Goal: Task Accomplishment & Management: Complete application form

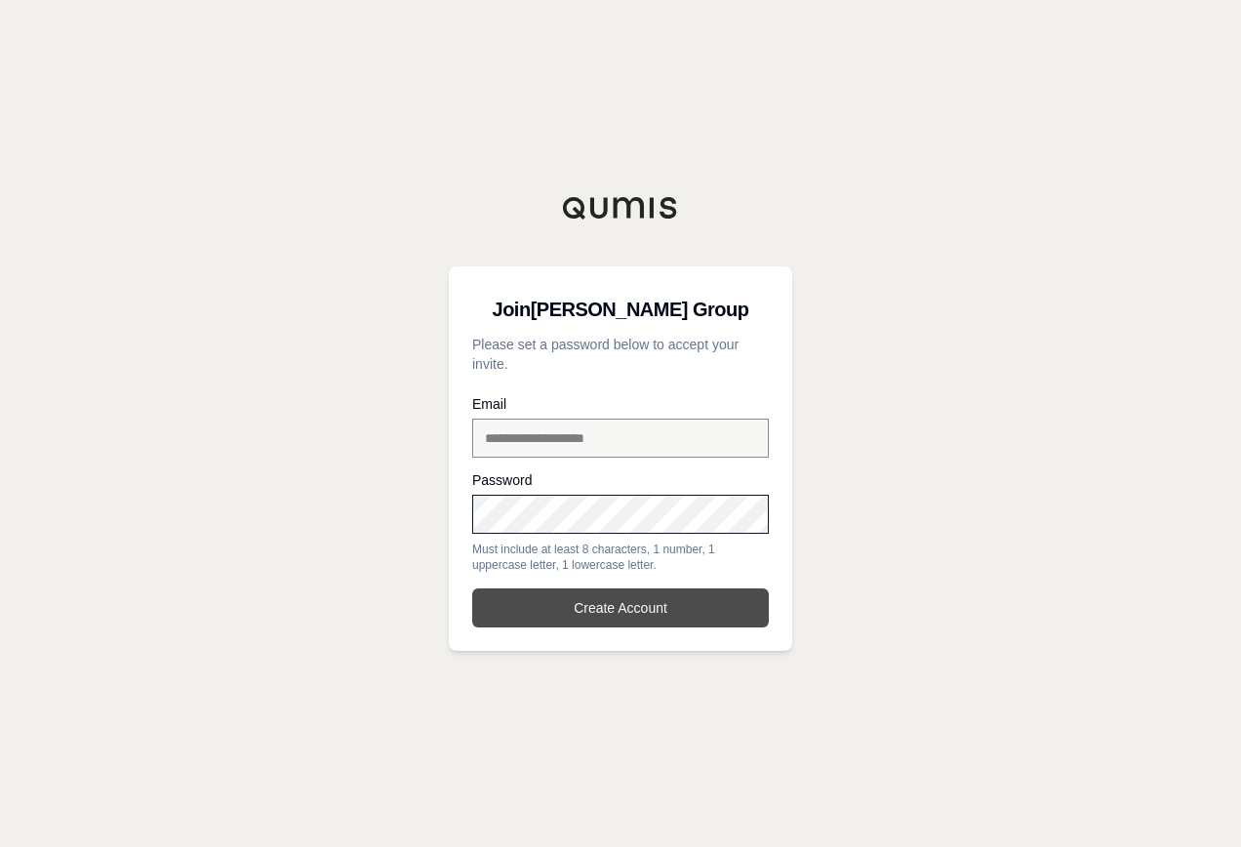
click at [682, 609] on button "Create Account" at bounding box center [620, 607] width 296 height 39
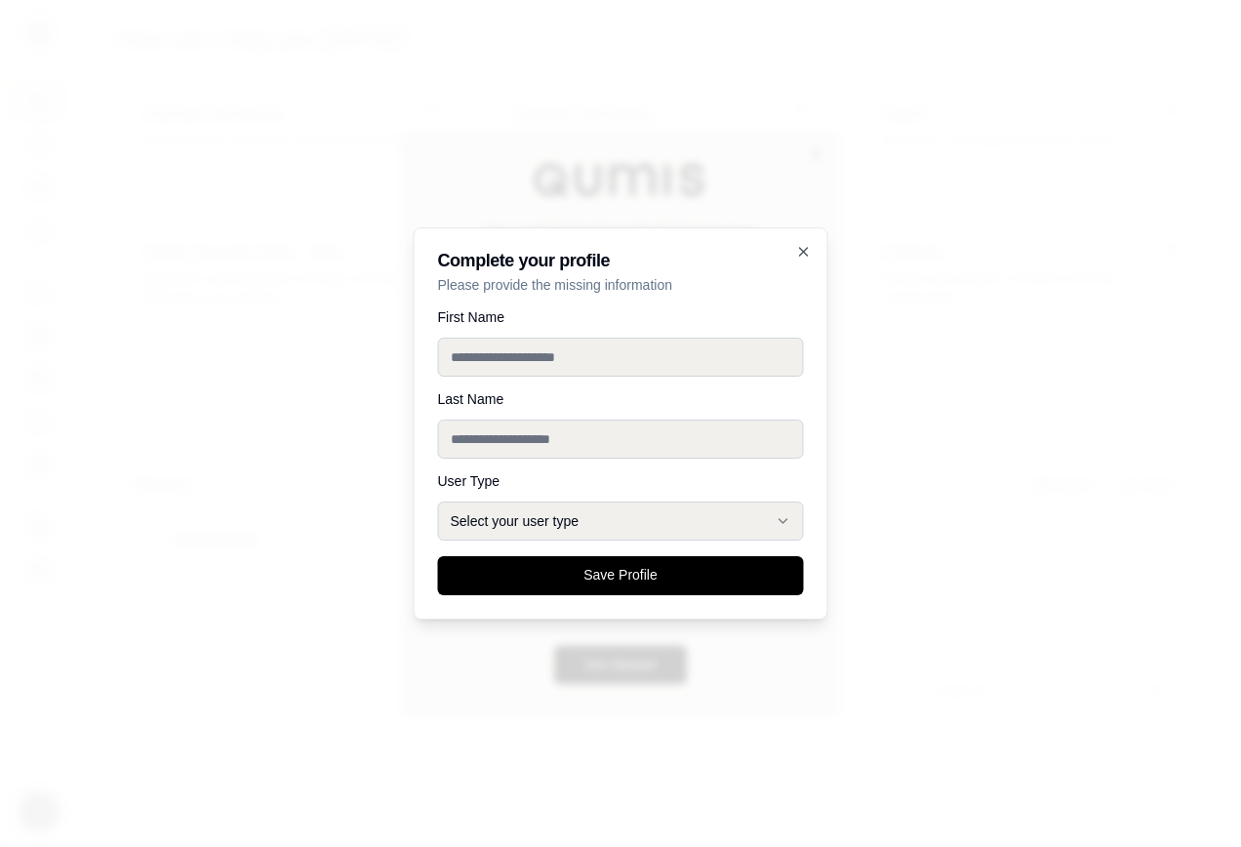
click at [653, 335] on div "First Name" at bounding box center [621, 343] width 366 height 66
click at [628, 348] on input "First Name" at bounding box center [621, 356] width 366 height 39
click at [628, 348] on input "*" at bounding box center [621, 356] width 366 height 39
type input "*****"
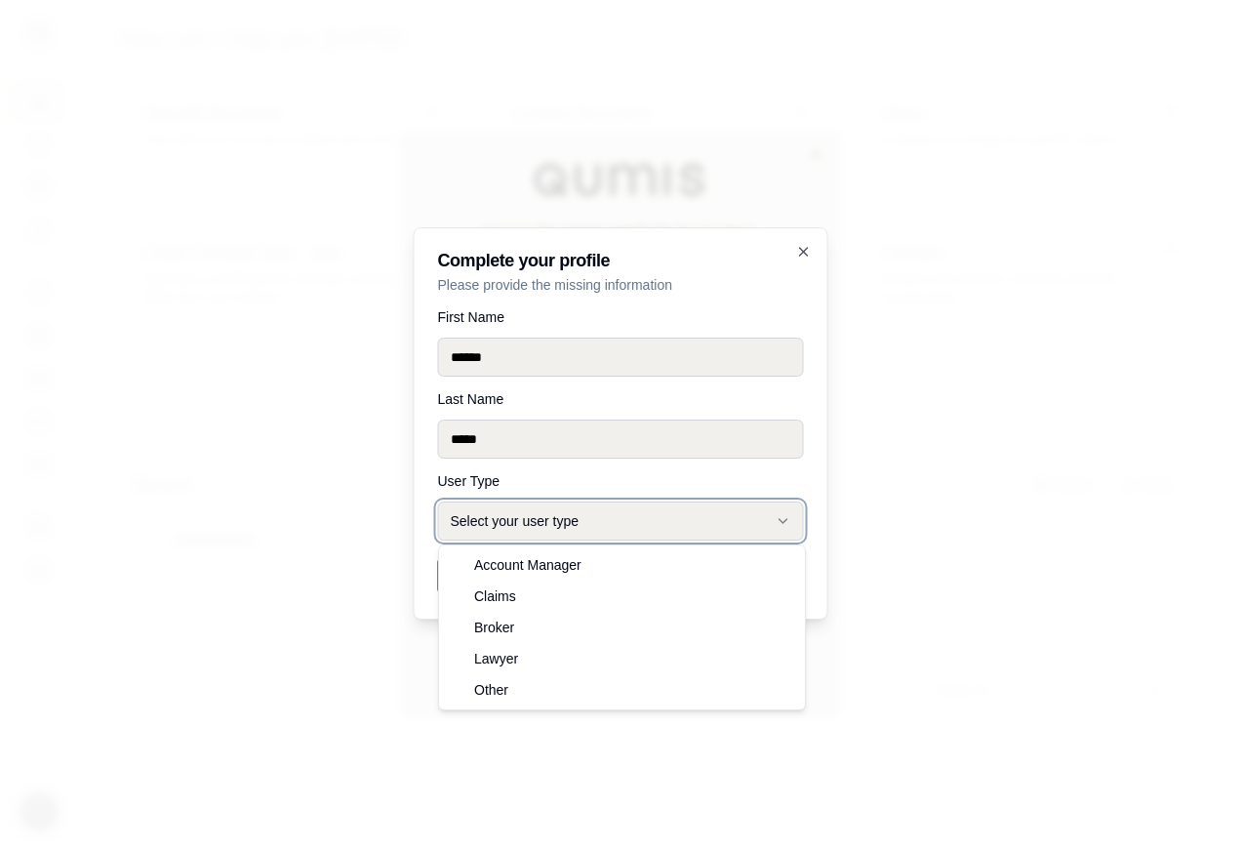
click at [785, 517] on icon "button" at bounding box center [783, 521] width 16 height 16
select select "******"
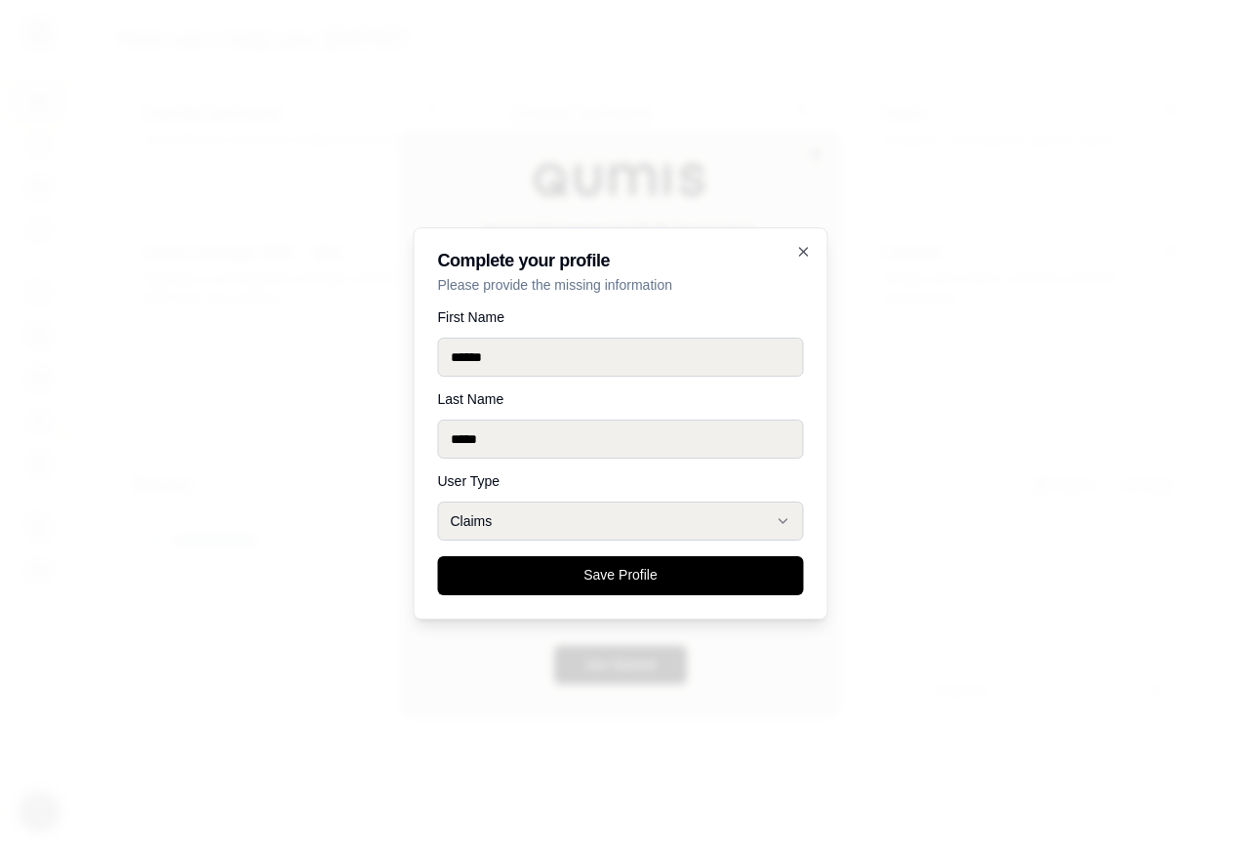
drag, startPoint x: 613, startPoint y: 572, endPoint x: 896, endPoint y: 521, distance: 287.5
click at [614, 572] on button "Save Profile" at bounding box center [621, 575] width 366 height 39
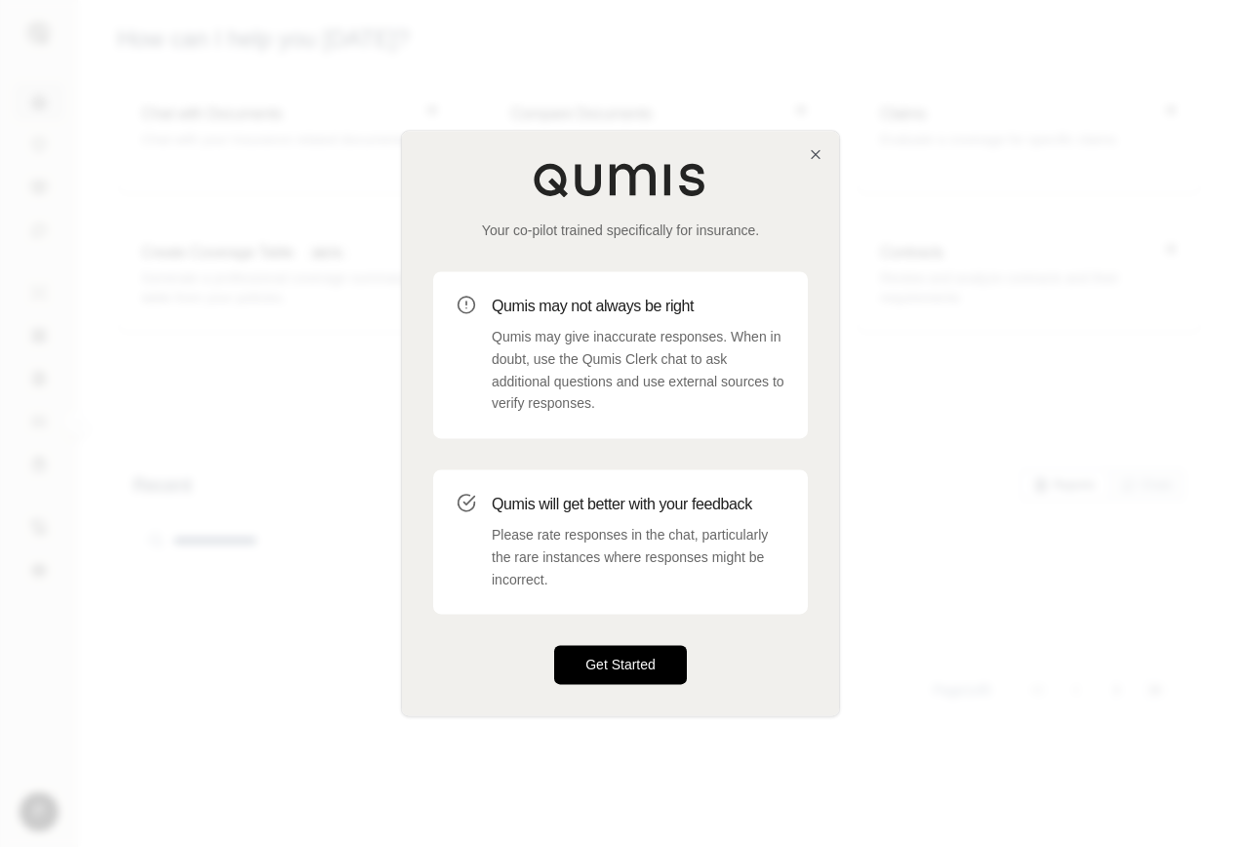
click at [637, 667] on button "Get Started" at bounding box center [620, 665] width 133 height 39
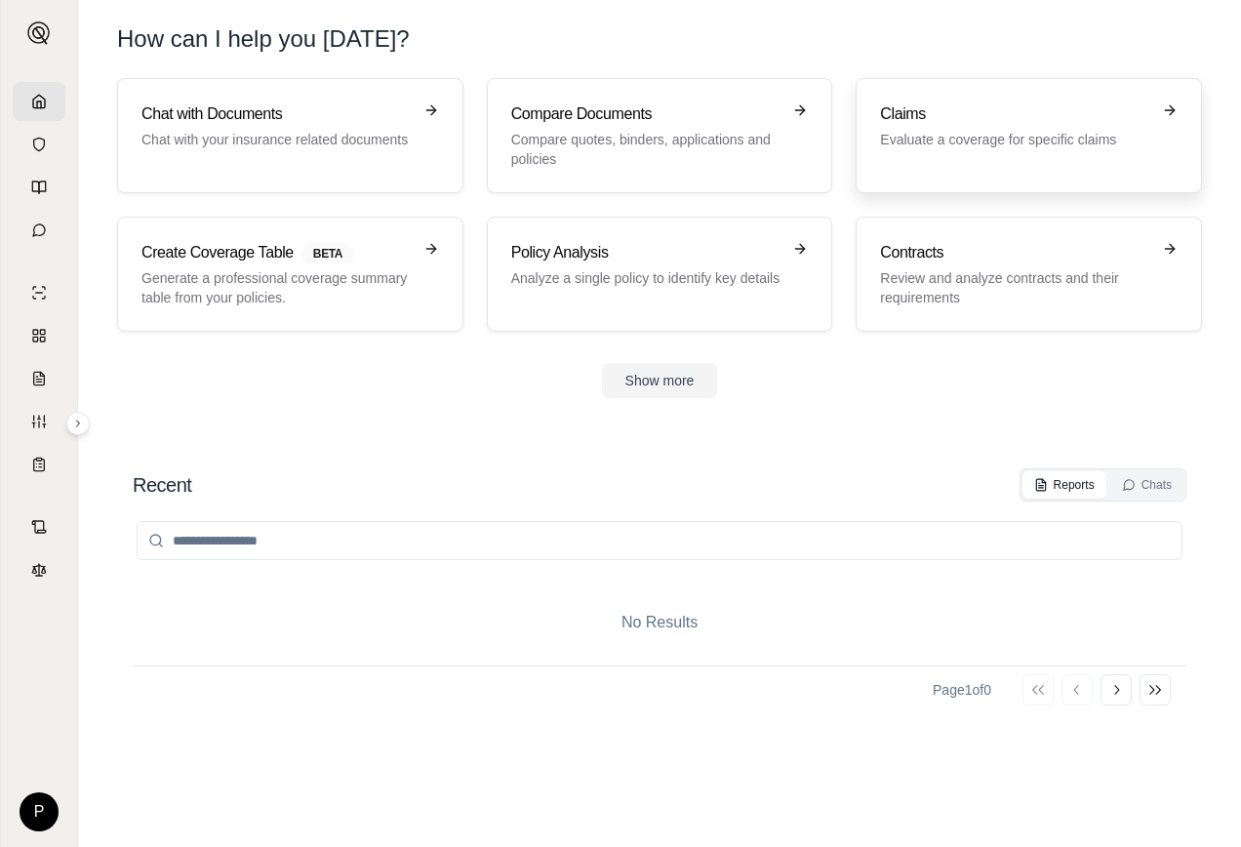
click at [1165, 104] on icon at bounding box center [1170, 110] width 16 height 16
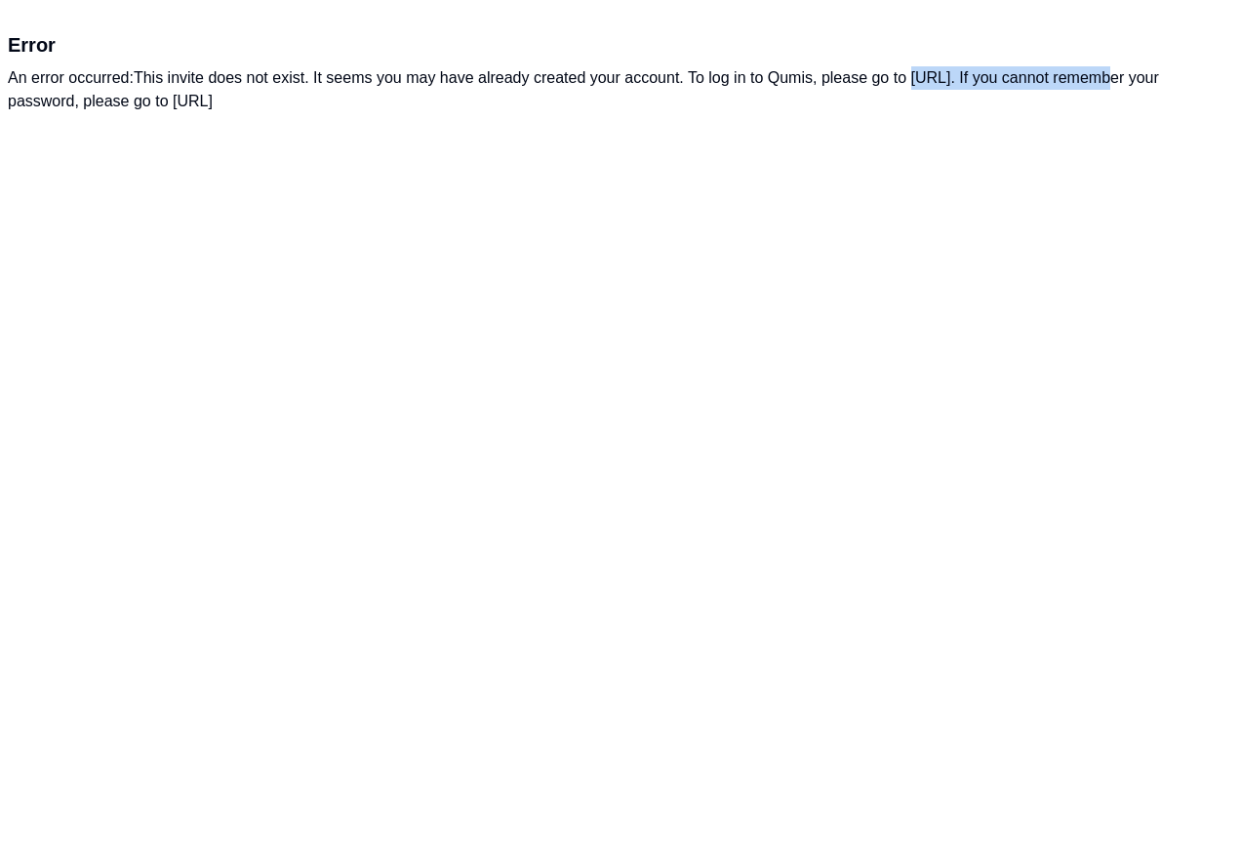
drag, startPoint x: 915, startPoint y: 78, endPoint x: 1096, endPoint y: 81, distance: 181.4
click at [1096, 81] on div "An error occurred: This invite does not exist. It seems you may have already cr…" at bounding box center [620, 89] width 1225 height 47
copy div "[URL]"
